Goal: Task Accomplishment & Management: Use online tool/utility

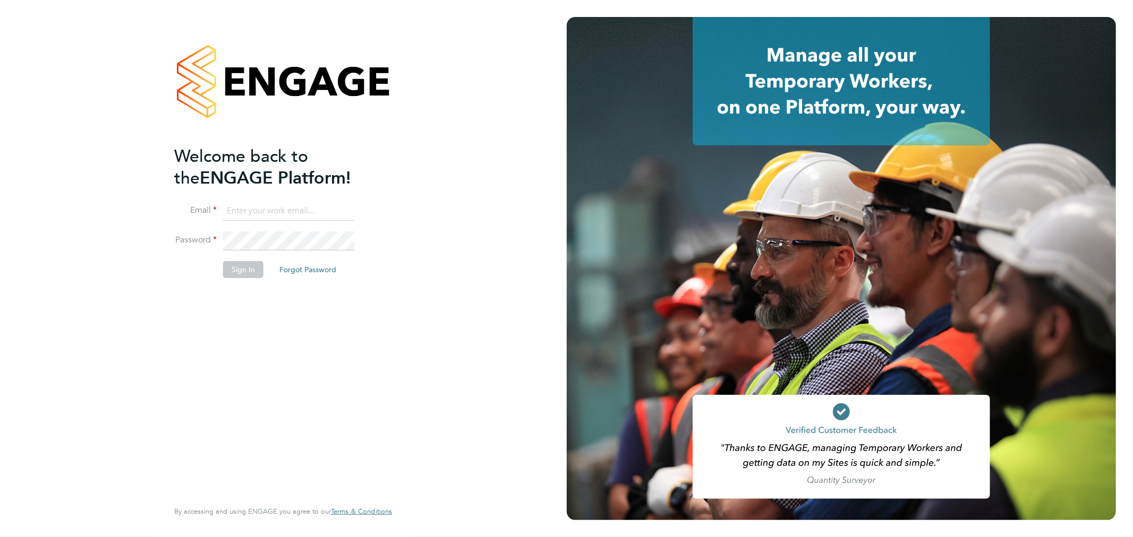
click at [275, 212] on input at bounding box center [288, 211] width 131 height 19
type input "rhyscook@buildingcareersuk.com"
click at [235, 266] on button "Sign In" at bounding box center [243, 269] width 40 height 17
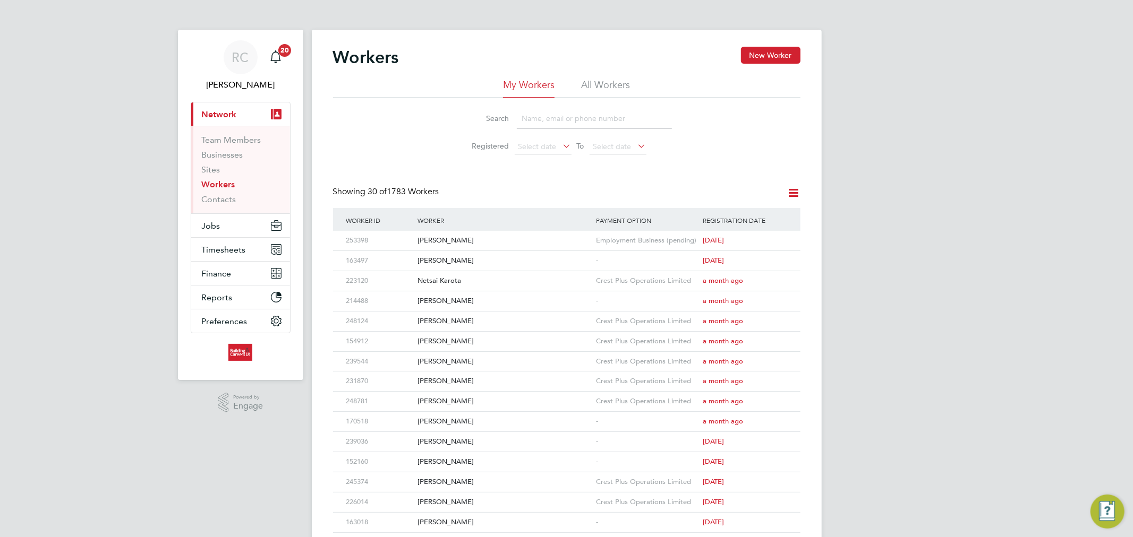
click at [601, 79] on li "All Workers" at bounding box center [605, 88] width 49 height 19
click at [576, 113] on input at bounding box center [594, 118] width 155 height 21
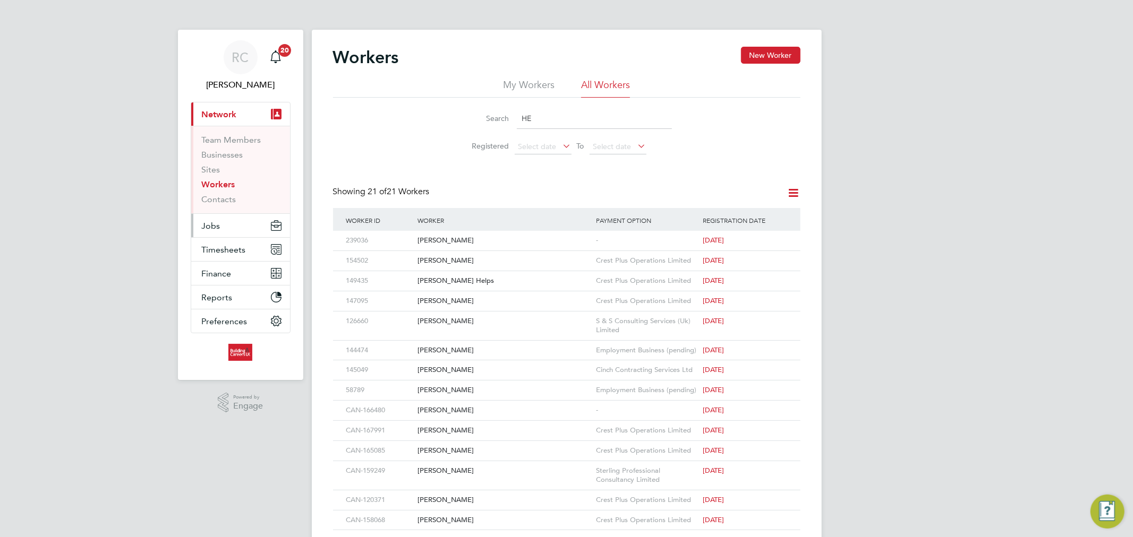
type input "HE"
click at [222, 224] on button "Jobs" at bounding box center [240, 225] width 99 height 23
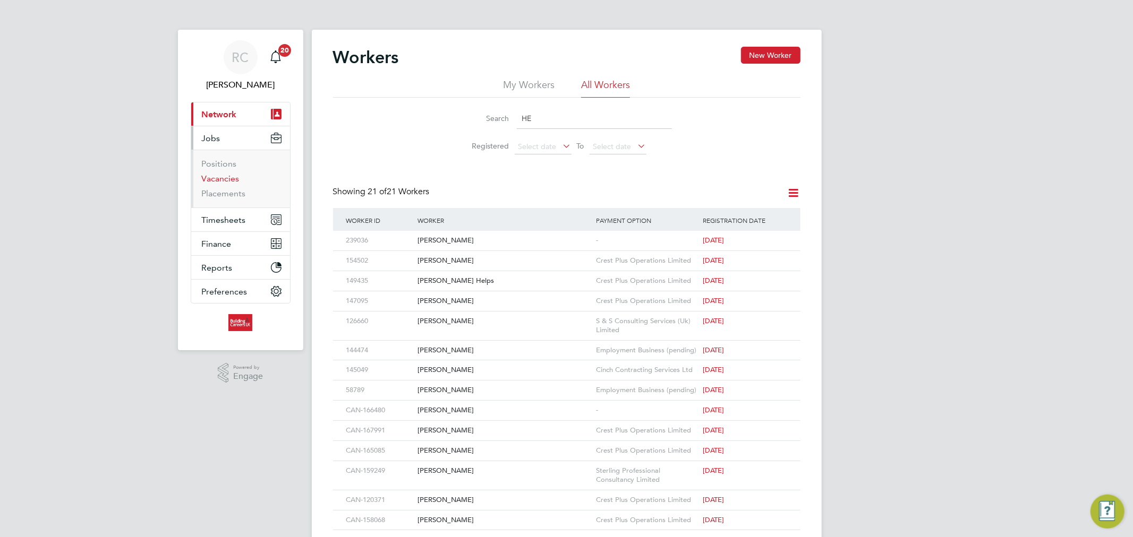
click at [236, 182] on link "Vacancies" at bounding box center [221, 179] width 38 height 10
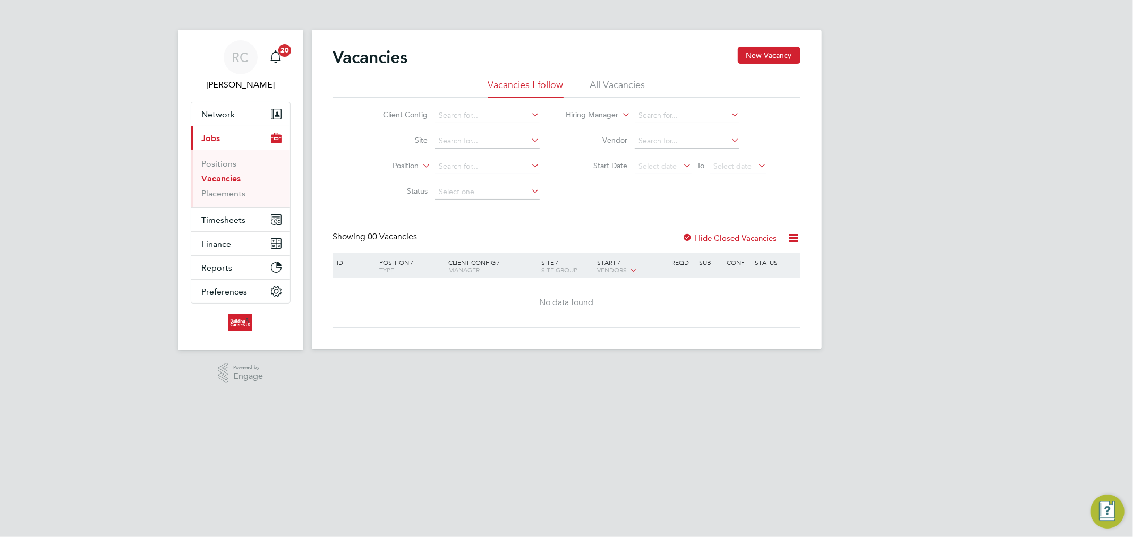
click at [635, 92] on li "All Vacancies" at bounding box center [617, 88] width 55 height 19
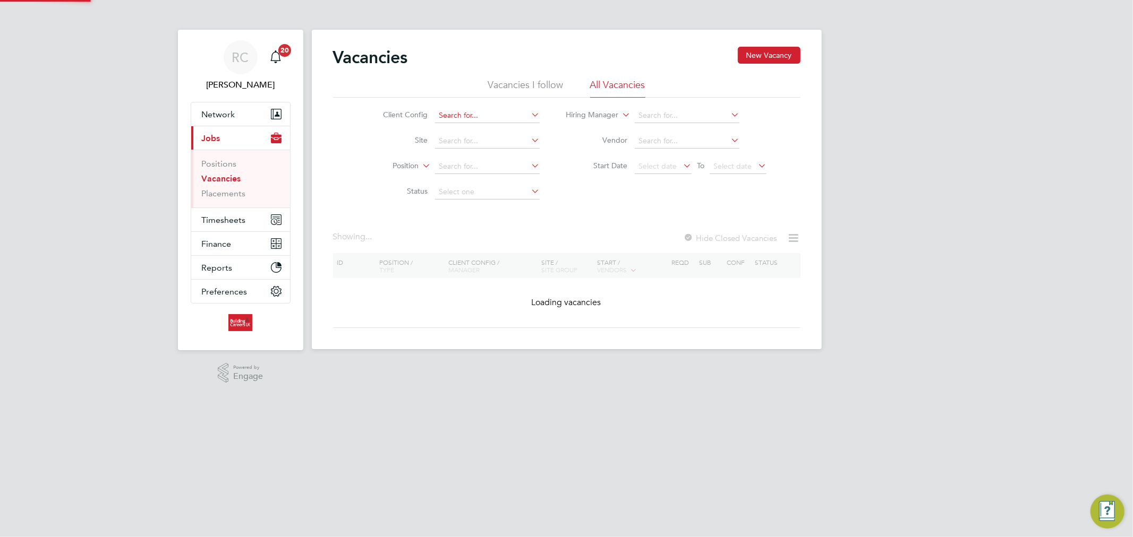
click at [506, 110] on input at bounding box center [487, 115] width 105 height 15
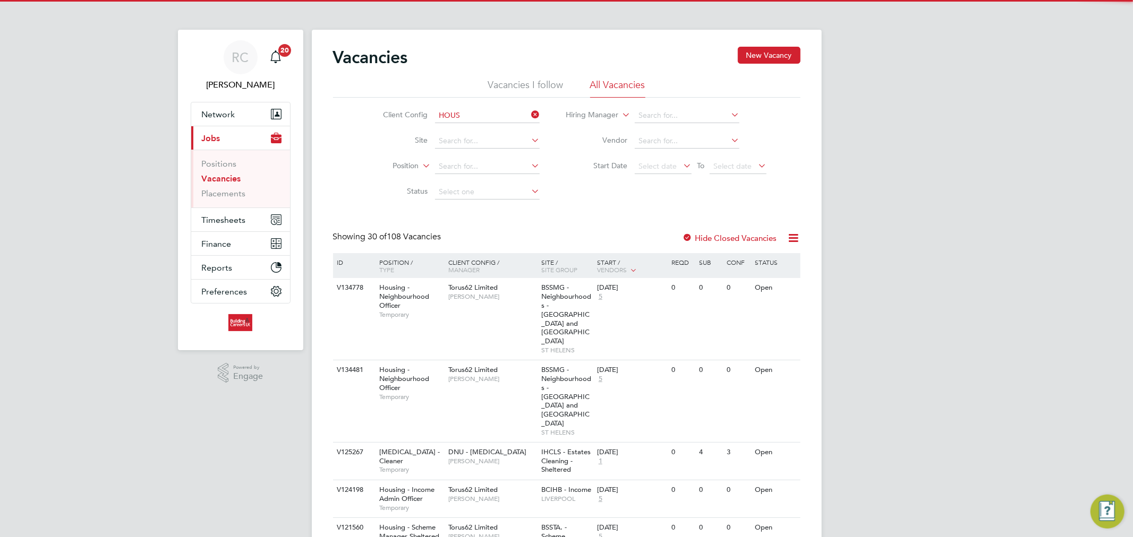
click at [511, 129] on li "Hous ing Maintenance Solutions Ltd" at bounding box center [529, 130] width 190 height 14
type input "Housing Maintenance Solutions Ltd"
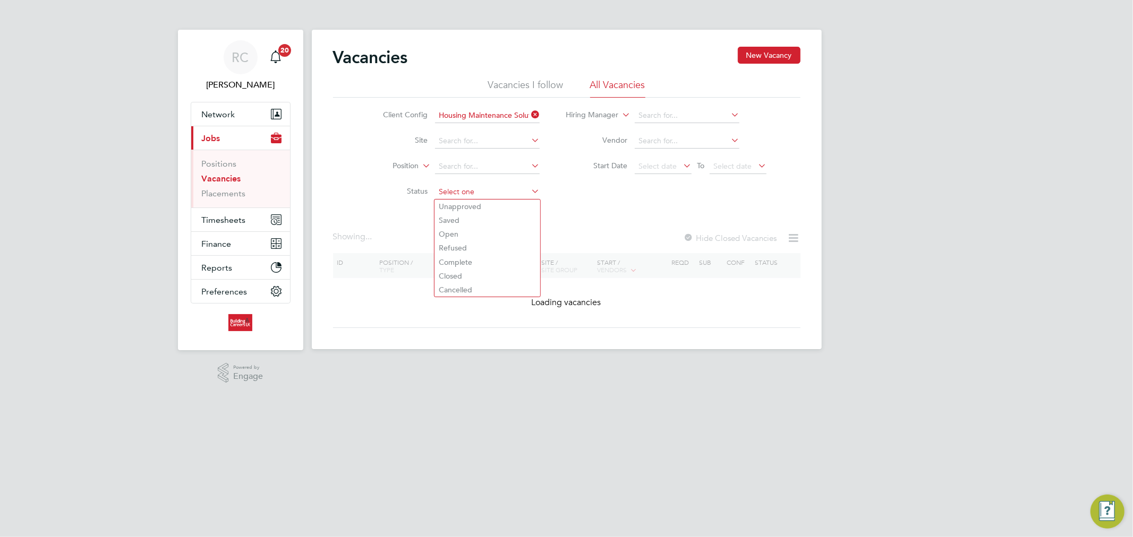
click at [480, 189] on input at bounding box center [487, 192] width 105 height 15
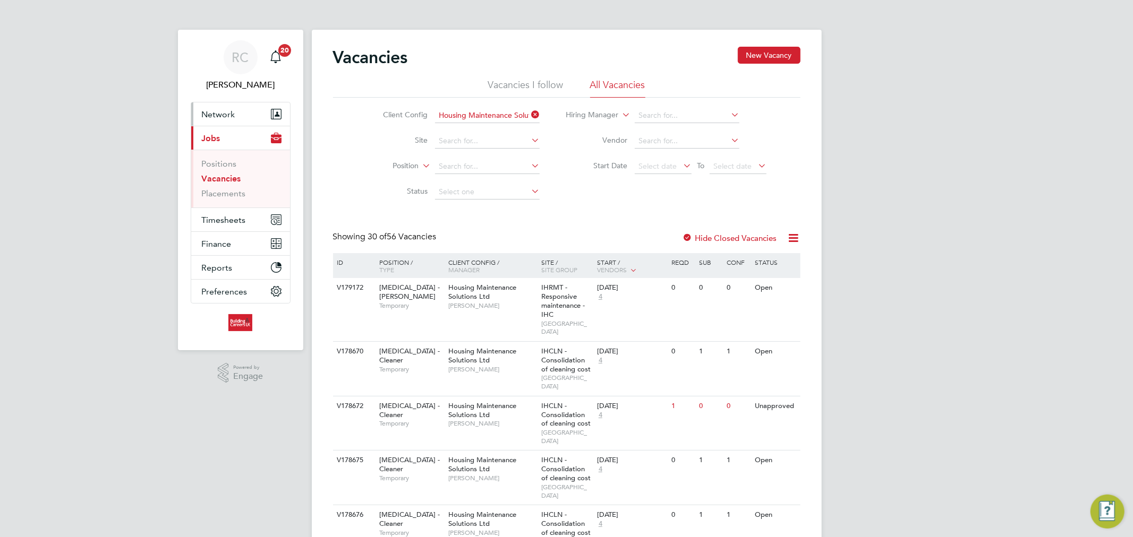
click at [237, 115] on button "Network" at bounding box center [240, 113] width 99 height 23
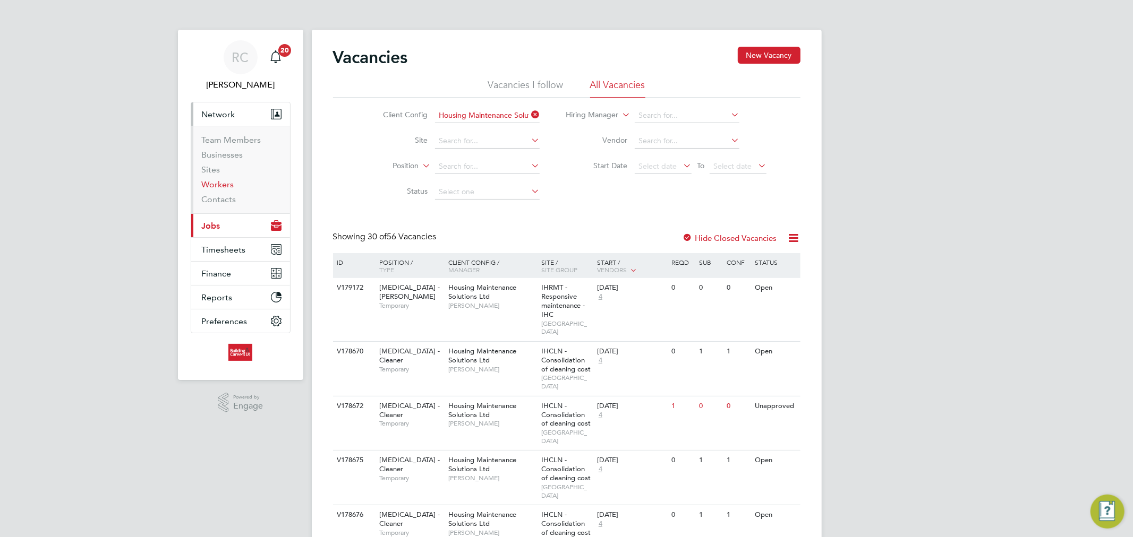
click at [228, 186] on link "Workers" at bounding box center [218, 184] width 32 height 10
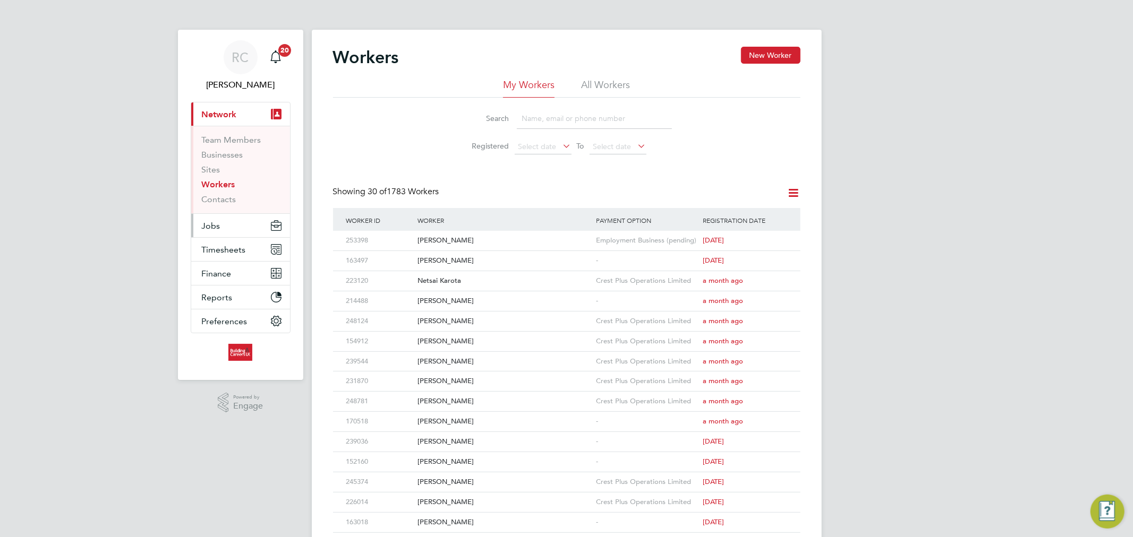
click at [230, 229] on button "Jobs" at bounding box center [240, 225] width 99 height 23
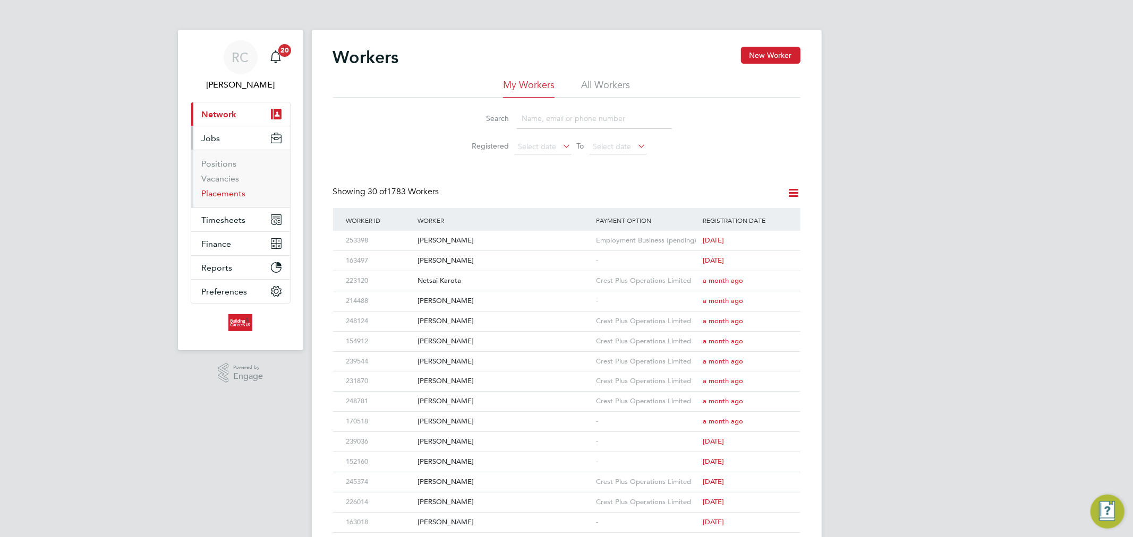
click at [234, 195] on link "Placements" at bounding box center [224, 194] width 44 height 10
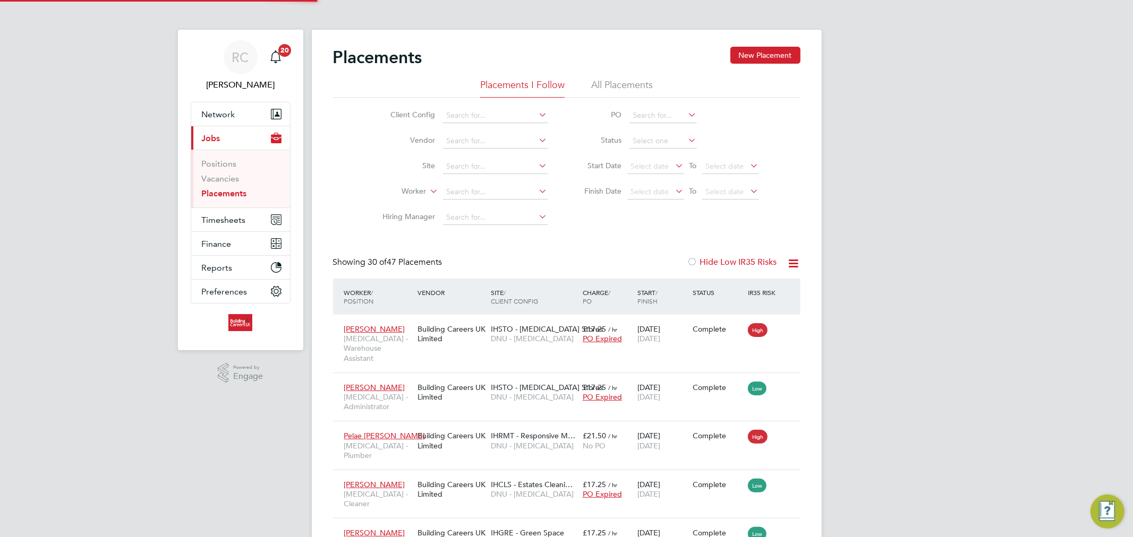
click at [598, 91] on li "All Placements" at bounding box center [622, 88] width 62 height 19
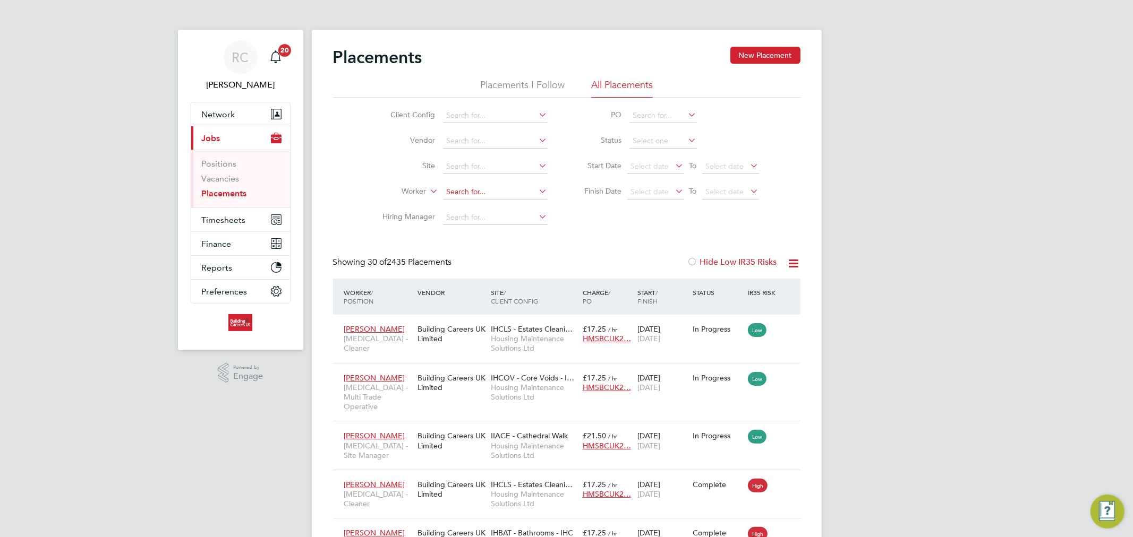
click at [493, 193] on input at bounding box center [495, 192] width 105 height 15
click at [494, 208] on li "Colin Mc gee" at bounding box center [495, 207] width 106 height 14
type input "Colin Mcgee"
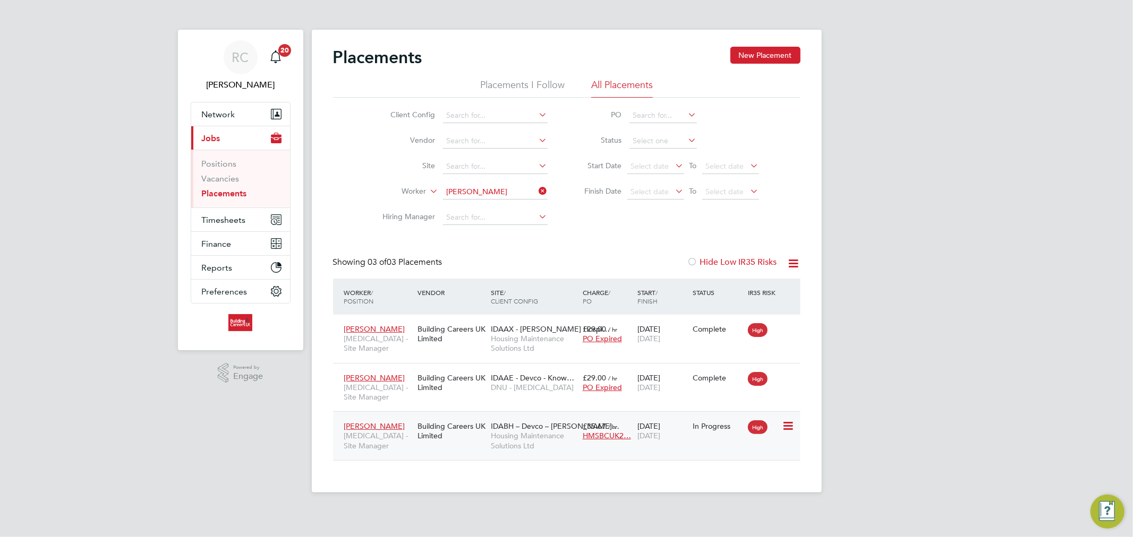
click at [660, 421] on div "17 Mar 2025 31 Dec 2027" at bounding box center [662, 431] width 55 height 30
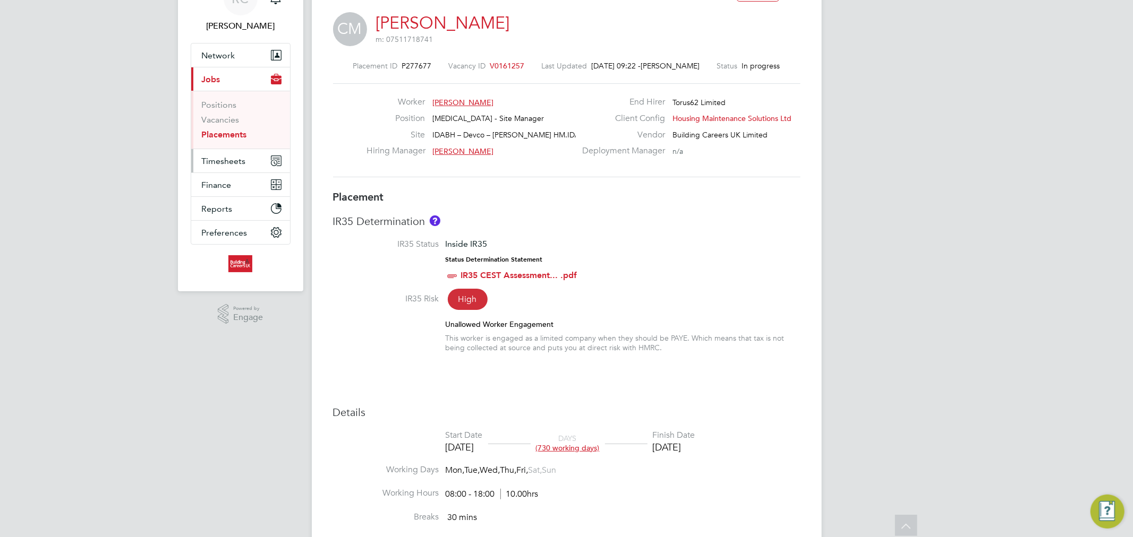
click at [240, 158] on span "Timesheets" at bounding box center [224, 161] width 44 height 10
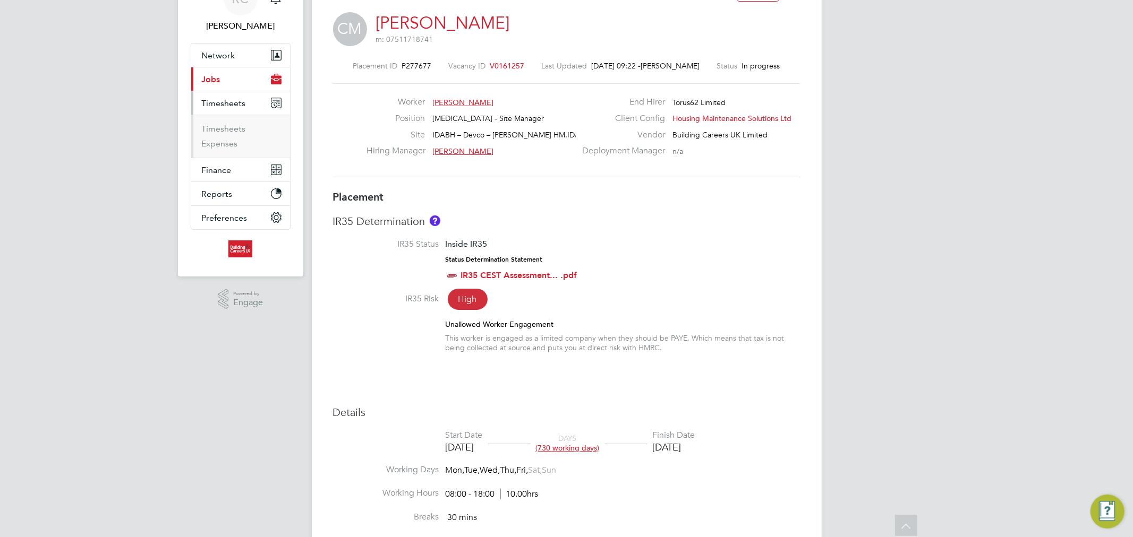
click at [236, 135] on li "Timesheets" at bounding box center [242, 131] width 80 height 15
click at [236, 132] on link "Timesheets" at bounding box center [224, 129] width 44 height 10
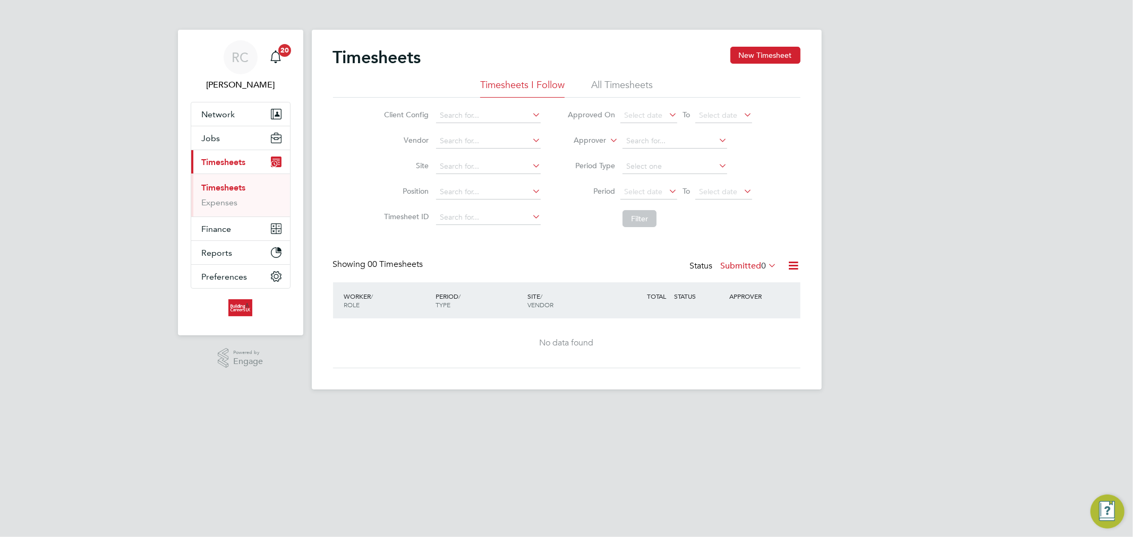
click at [605, 85] on li "All Timesheets" at bounding box center [622, 88] width 62 height 19
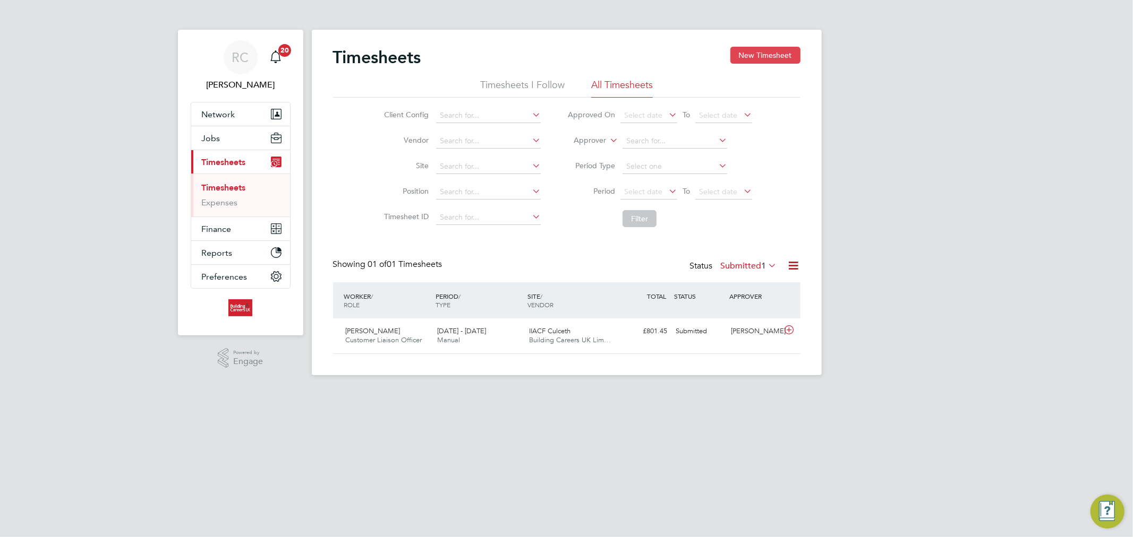
click at [750, 62] on button "New Timesheet" at bounding box center [765, 55] width 70 height 17
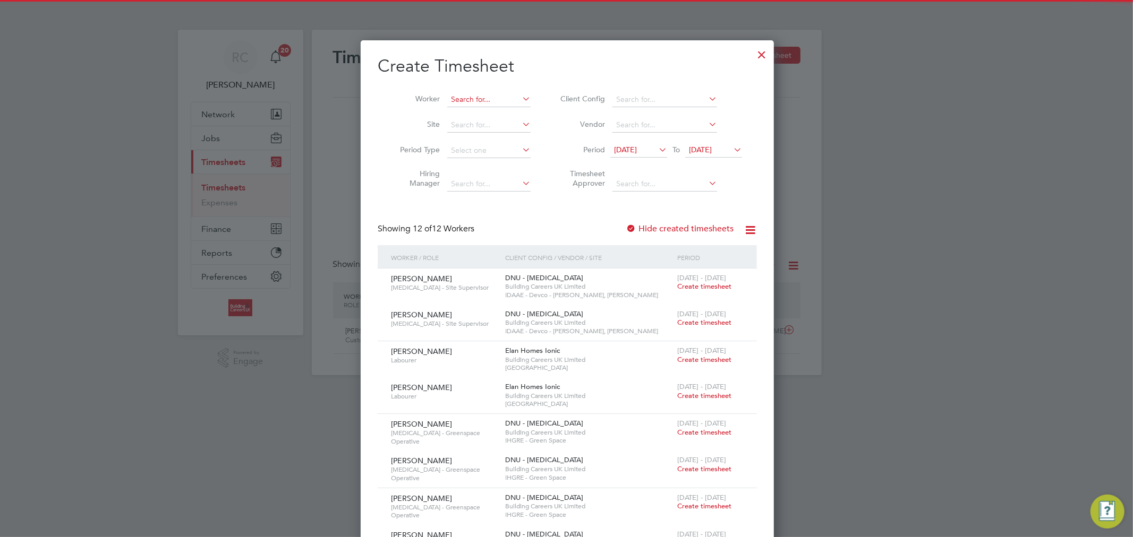
click at [468, 96] on input at bounding box center [488, 99] width 83 height 15
type input "c"
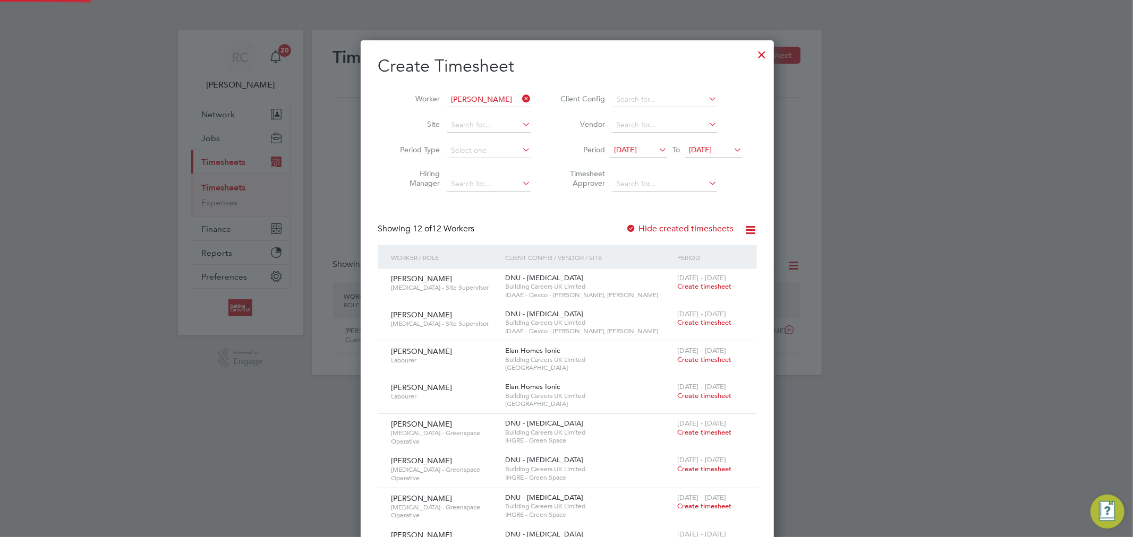
click at [514, 112] on b "[PERSON_NAME]" at bounding box center [545, 113] width 62 height 9
type input "Colin Mcgee"
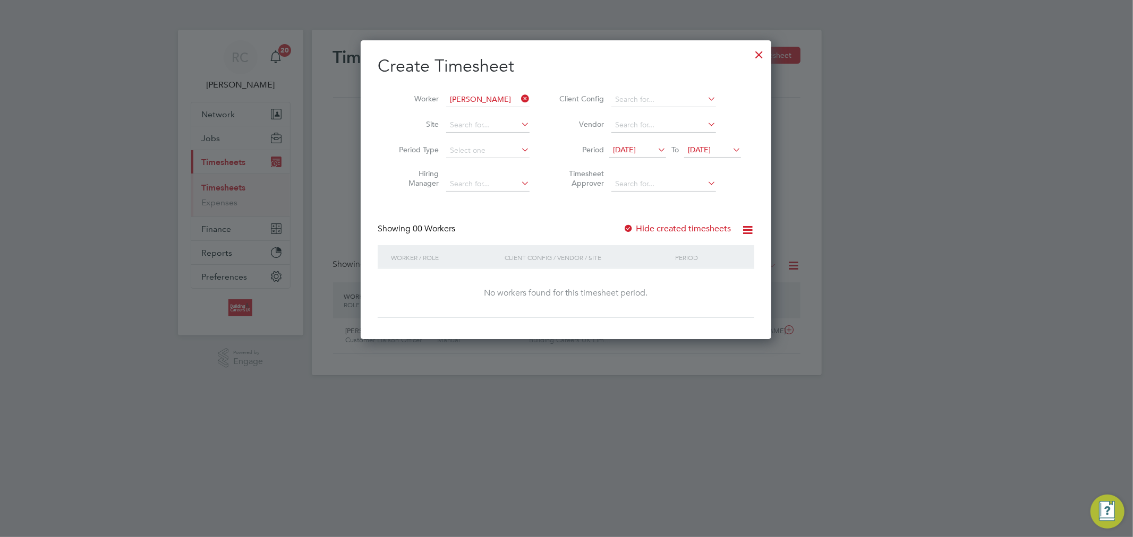
click at [635, 145] on span "19 Sep 2025" at bounding box center [624, 150] width 23 height 10
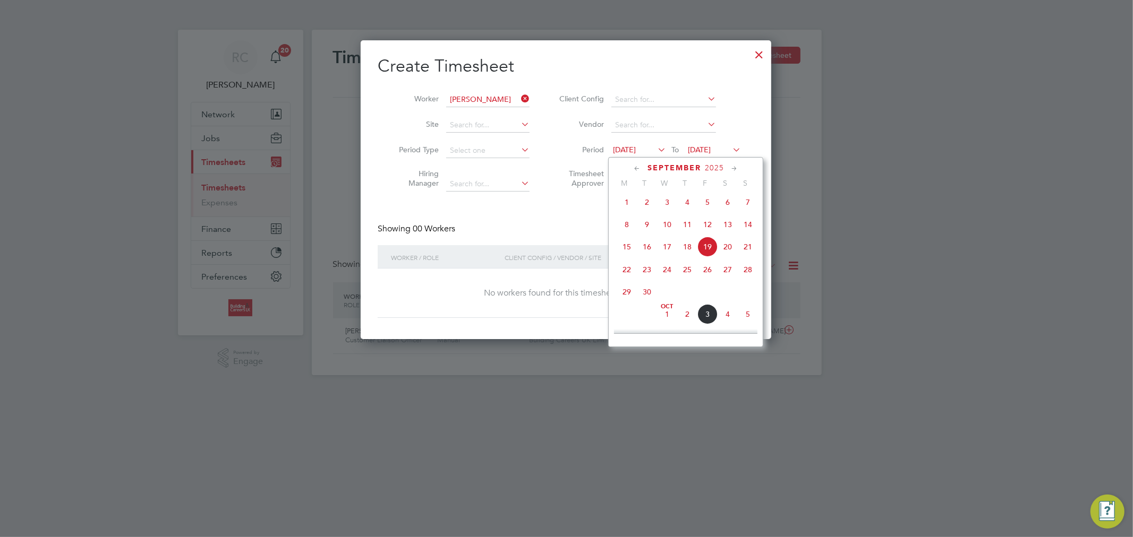
click at [628, 272] on span "22" at bounding box center [627, 270] width 20 height 20
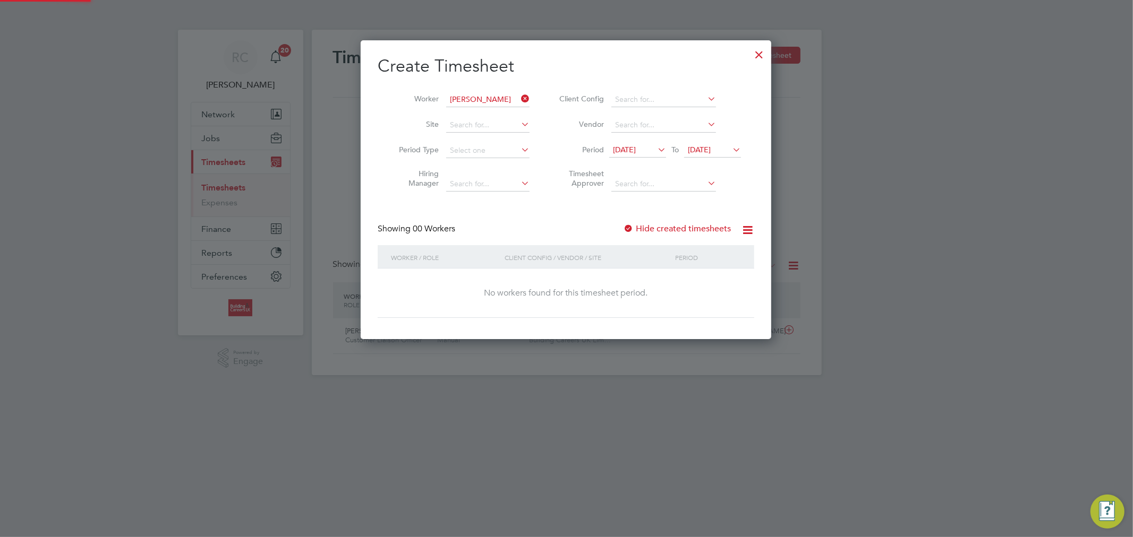
click at [711, 151] on span "26 Sep 2025" at bounding box center [699, 150] width 23 height 10
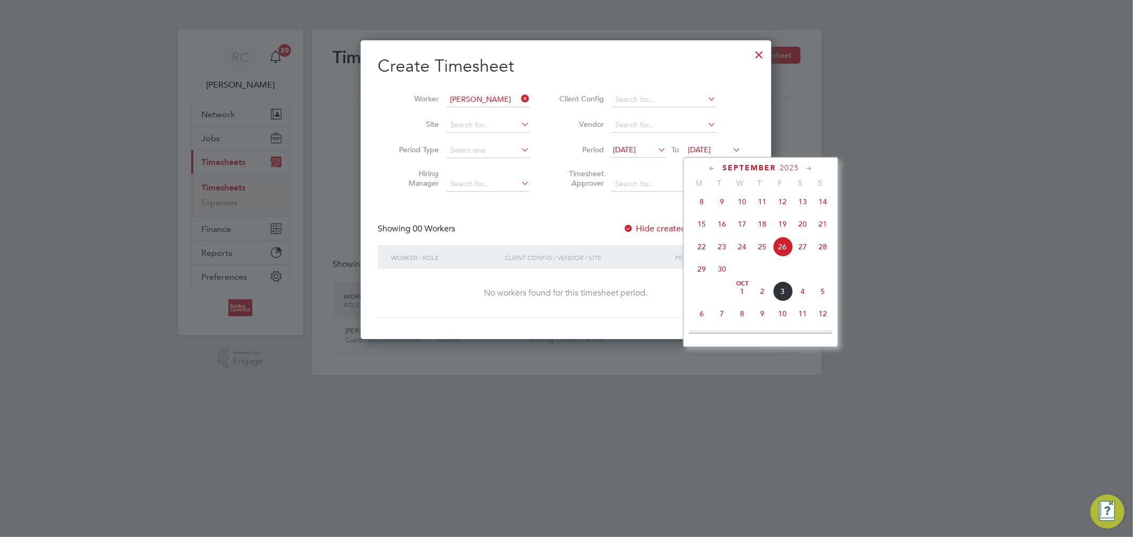
click at [818, 250] on span "28" at bounding box center [822, 247] width 20 height 20
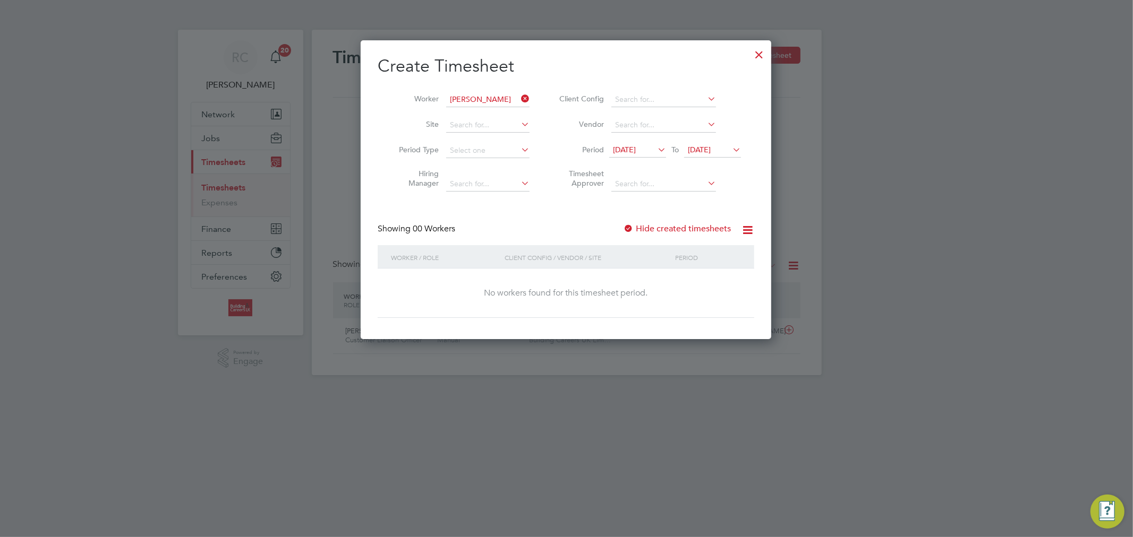
click at [630, 146] on span "22 Sep 2025" at bounding box center [624, 150] width 23 height 10
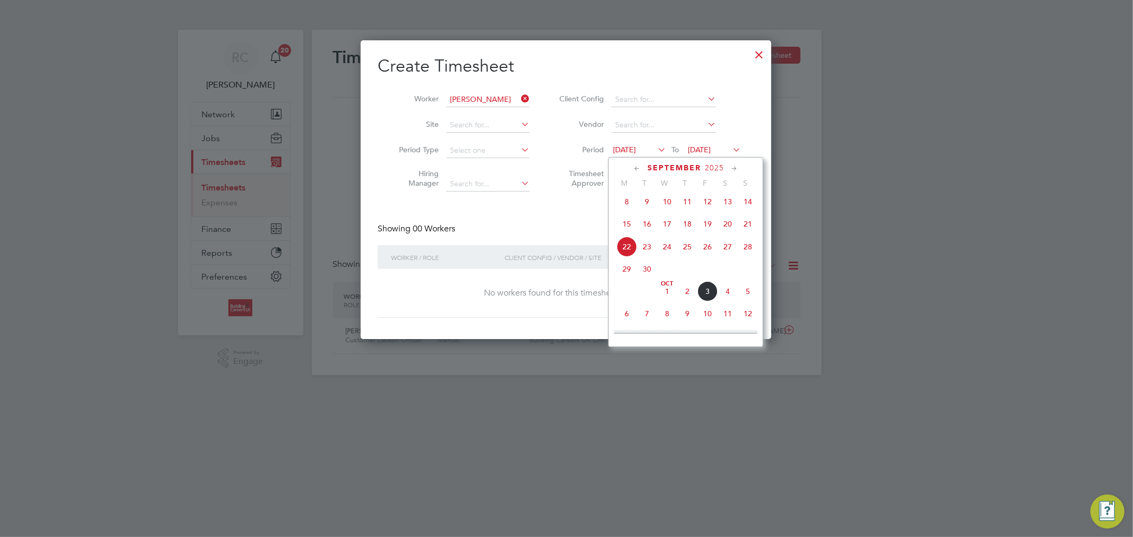
click at [627, 226] on span "15" at bounding box center [627, 224] width 20 height 20
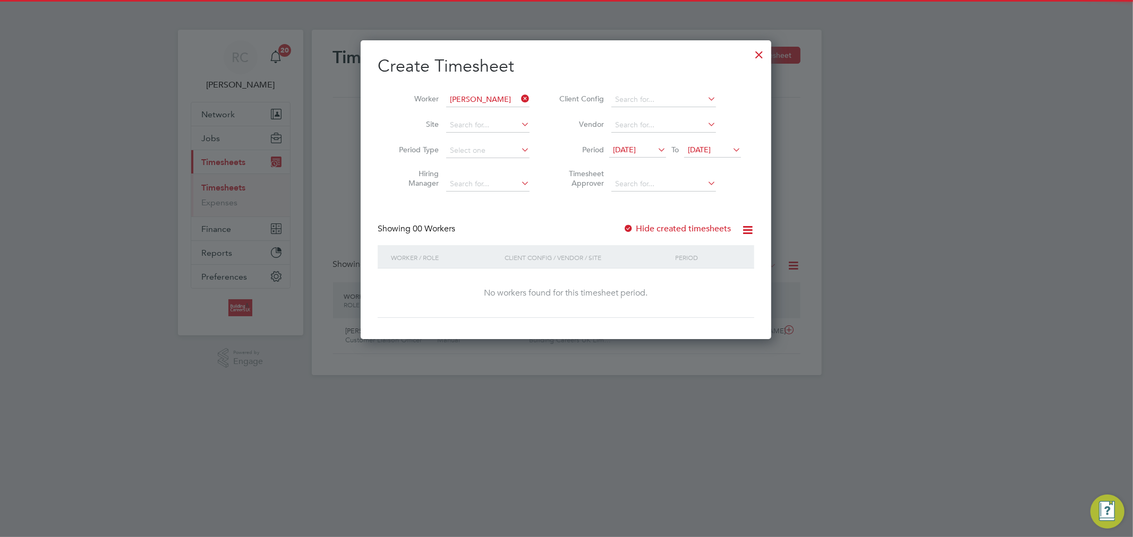
click at [636, 152] on span "15 Sep 2025" at bounding box center [624, 150] width 23 height 10
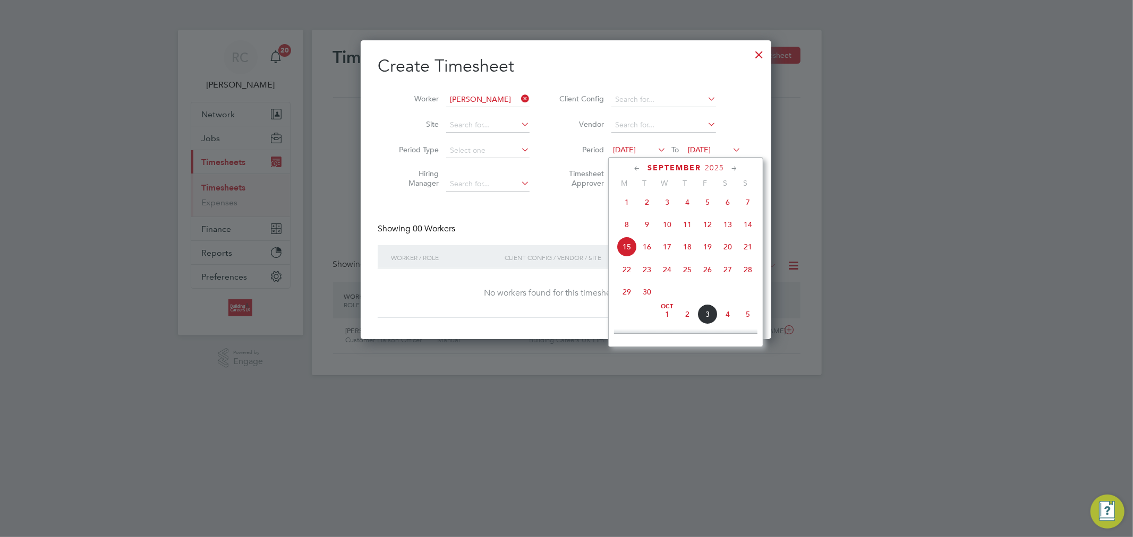
click at [628, 273] on span "22" at bounding box center [627, 270] width 20 height 20
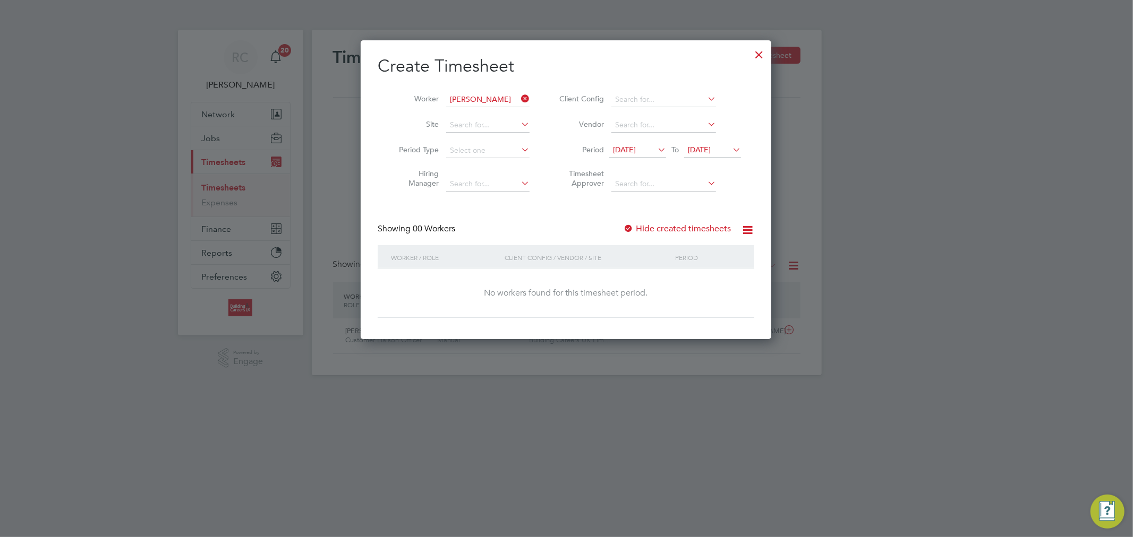
click at [711, 151] on span "28 Sep 2025" at bounding box center [699, 150] width 23 height 10
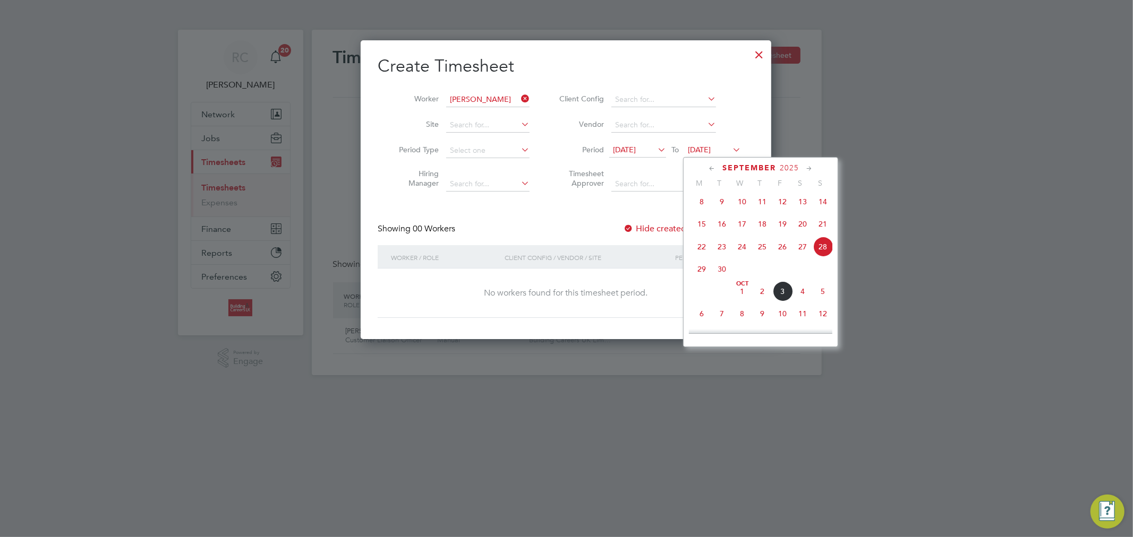
click at [824, 254] on span "28" at bounding box center [822, 247] width 20 height 20
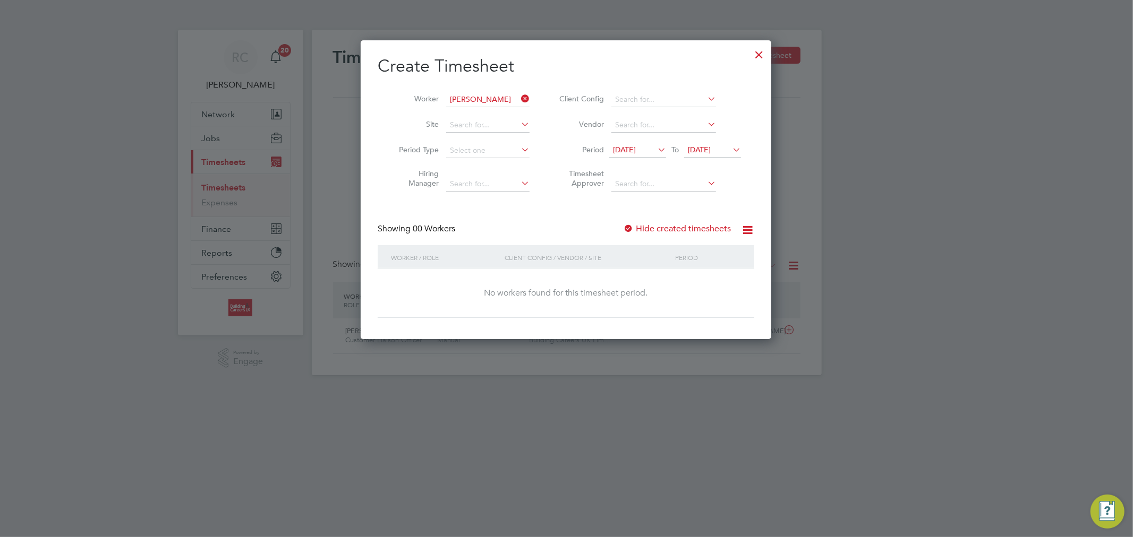
click at [654, 229] on label "Hide created timesheets" at bounding box center [677, 229] width 108 height 11
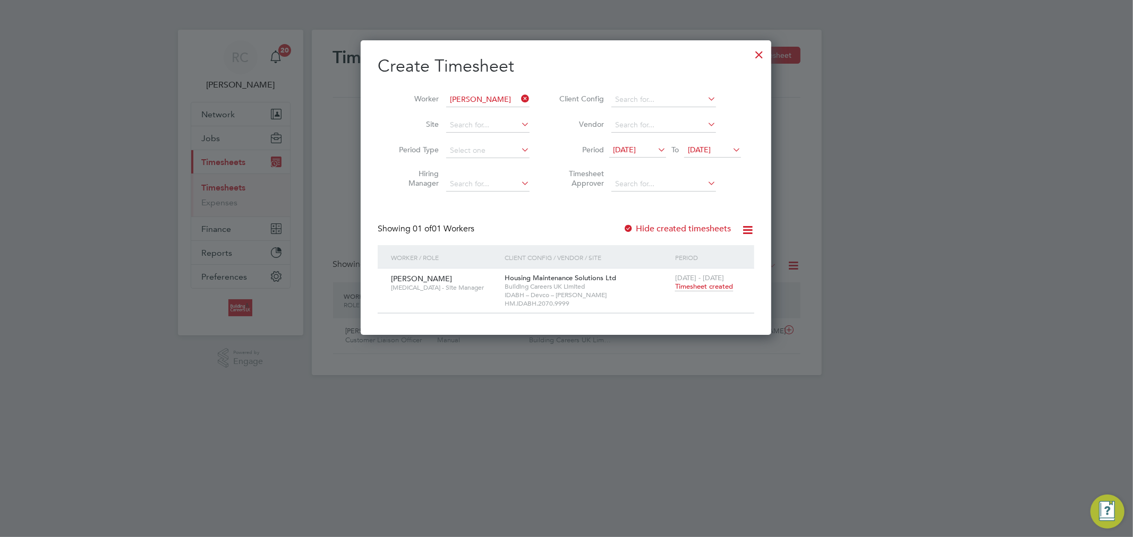
click at [709, 288] on span "Timesheet created" at bounding box center [704, 287] width 58 height 10
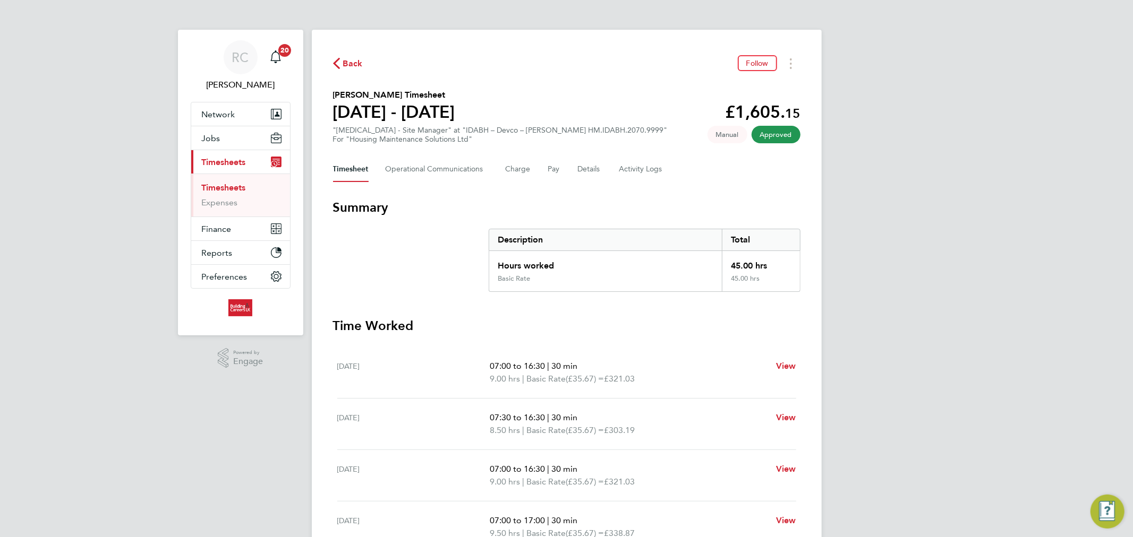
click at [238, 185] on link "Timesheets" at bounding box center [224, 188] width 44 height 10
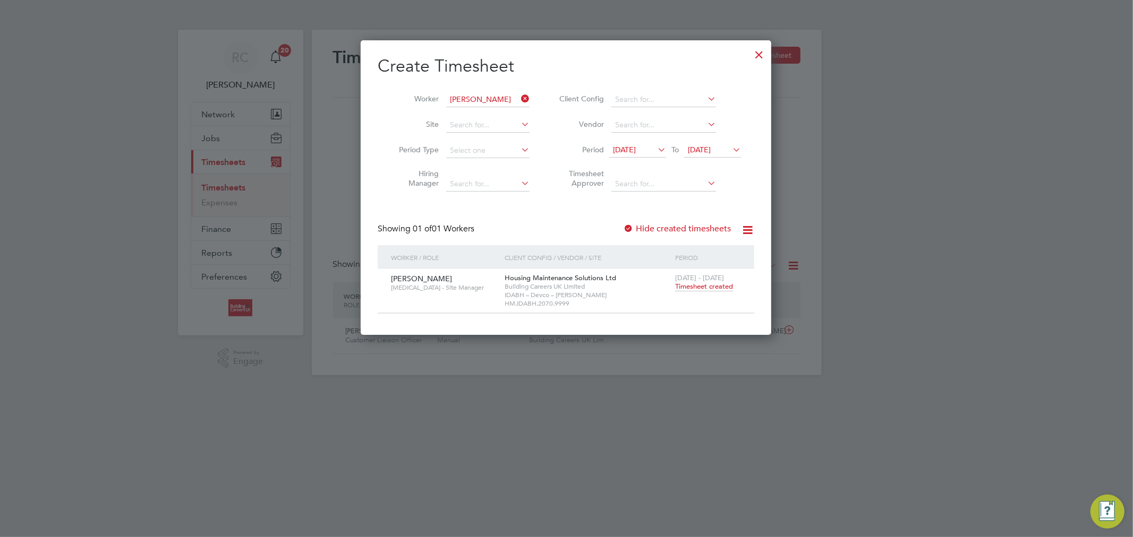
click at [752, 57] on div at bounding box center [758, 51] width 19 height 19
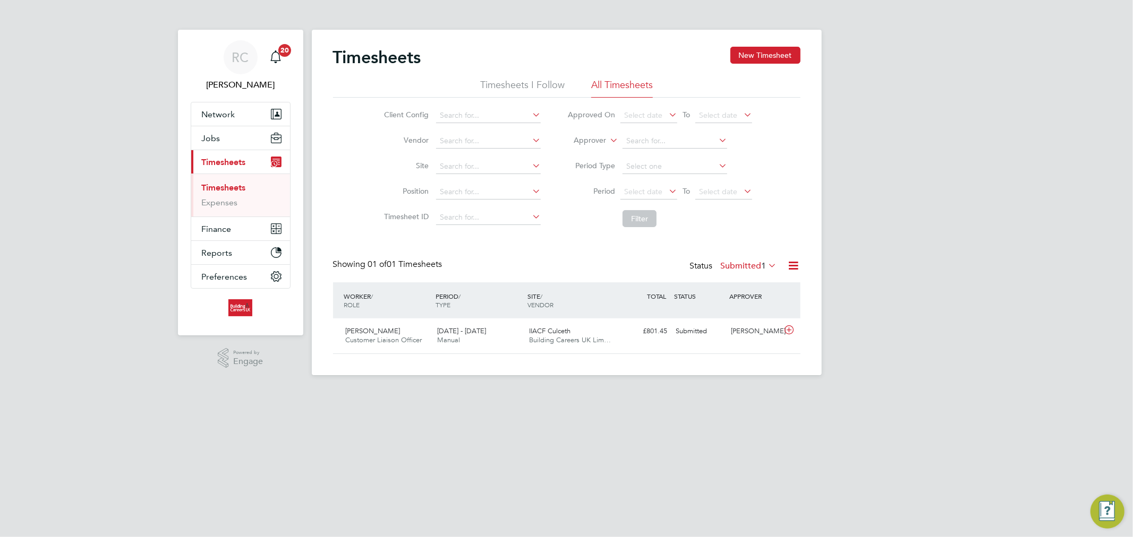
scroll to position [27, 92]
